Goal: Task Accomplishment & Management: Use online tool/utility

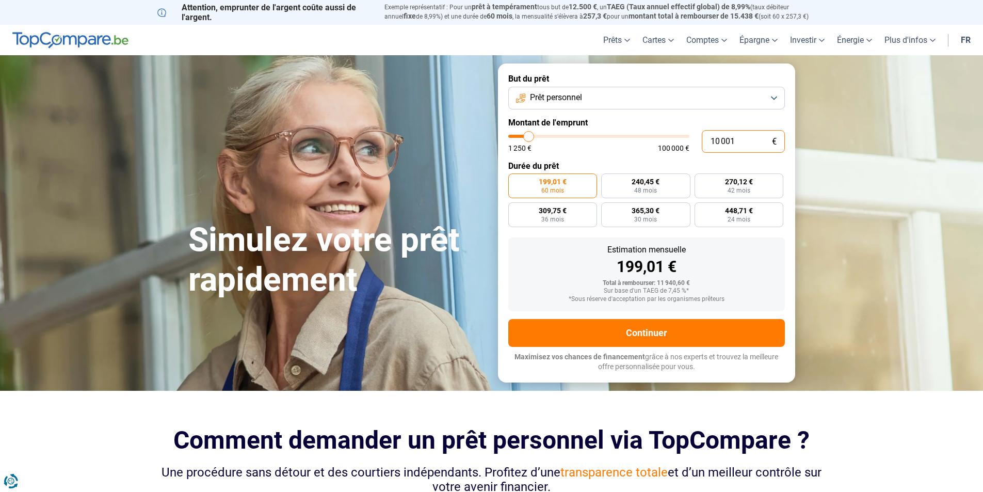
click at [716, 142] on input "10 001" at bounding box center [743, 141] width 83 height 23
click at [716, 141] on input "10 001" at bounding box center [743, 141] width 83 height 23
type input "1"
type input "1250"
type input "12"
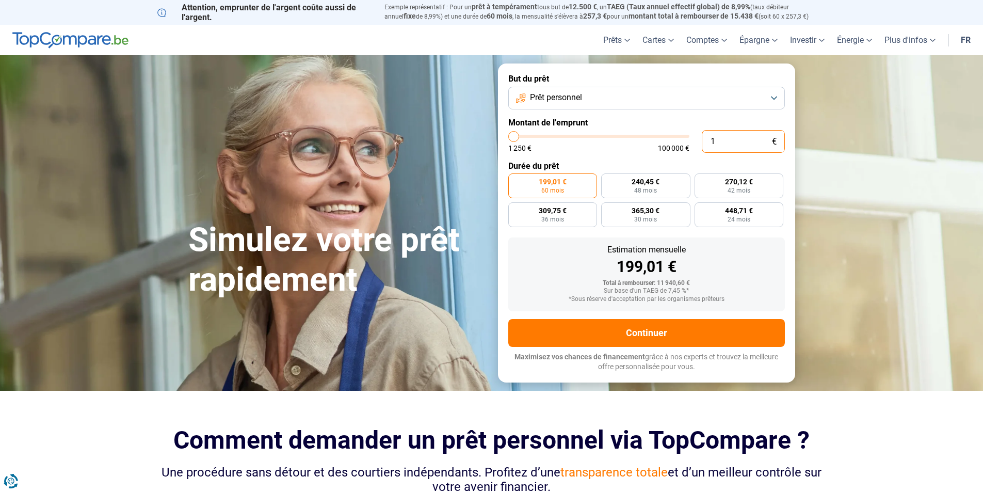
type input "1250"
type input "120"
type input "1250"
type input "1 200"
type input "1250"
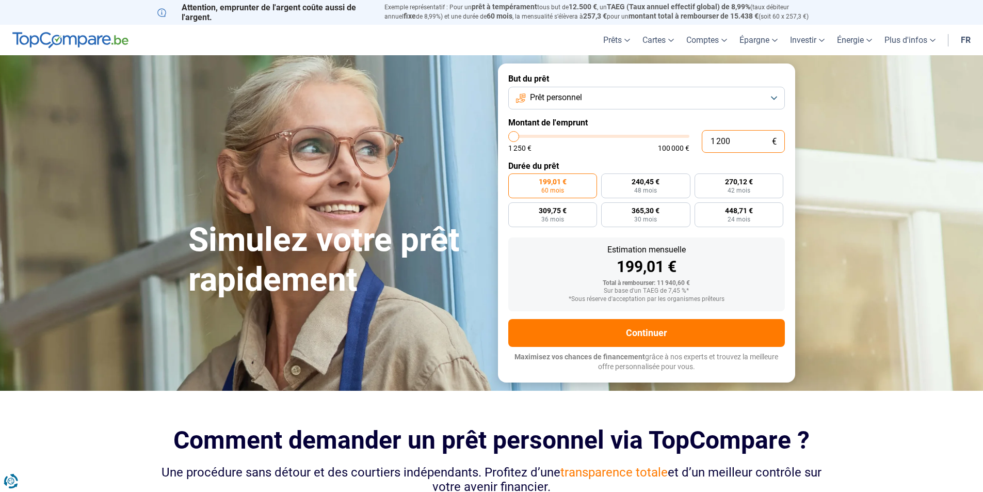
type input "12 000"
type input "12000"
type input "12 000"
click at [651, 167] on label "Durée du prêt" at bounding box center [646, 166] width 277 height 10
